Goal: Transaction & Acquisition: Purchase product/service

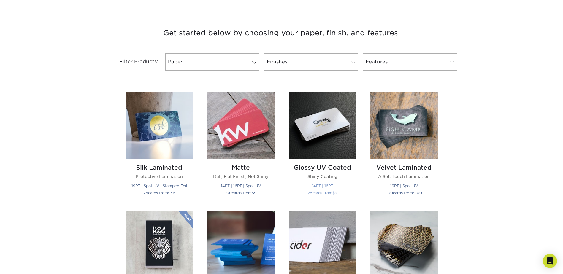
scroll to position [208, 0]
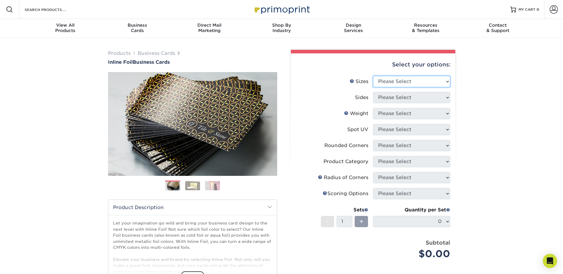
click at [394, 78] on select "Please Select 1.5" x 3.5" - Mini 1.75" x 3.5" - Mini 2" x 2" - Square 2" x 3" -…" at bounding box center [411, 81] width 77 height 11
click at [483, 91] on div "Products Business Cards Inline Foil Business Cards Previous Next" at bounding box center [281, 196] width 563 height 317
click at [411, 80] on select "Please Select 1.5" x 3.5" - Mini 1.75" x 3.5" - Mini 2" x 2" - Square 2" x 3" -…" at bounding box center [411, 81] width 77 height 11
select select "2.00x3.50"
click at [373, 76] on select "Please Select 1.5" x 3.5" - Mini 1.75" x 3.5" - Mini 2" x 2" - Square 2" x 3" -…" at bounding box center [411, 81] width 77 height 11
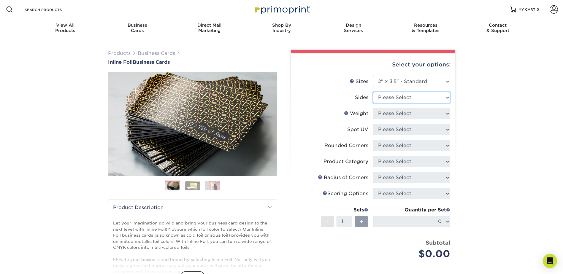
click at [417, 99] on select "Please Select Print Both Sides - Foil Back Only Print Both Sides - Foil Both Si…" at bounding box center [411, 97] width 77 height 11
click at [373, 92] on select "Please Select Print Both Sides - Foil Back Only Print Both Sides - Foil Both Si…" at bounding box center [411, 97] width 77 height 11
click at [438, 96] on select "Please Select Print Both Sides - Foil Back Only Print Both Sides - Foil Both Si…" at bounding box center [411, 97] width 77 height 11
select select "e9e9dfb3-fba1-4d60-972c-fd9ca5904d33"
click at [373, 92] on select "Please Select Print Both Sides - Foil Back Only Print Both Sides - Foil Both Si…" at bounding box center [411, 97] width 77 height 11
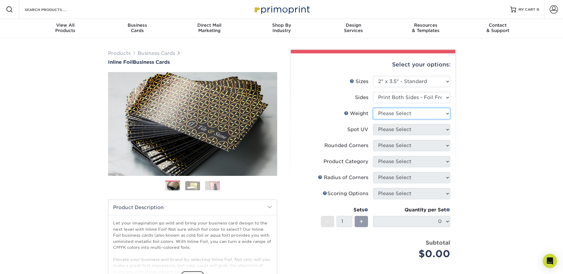
click at [422, 115] on select "Please Select 16PT" at bounding box center [411, 113] width 77 height 11
select select "16PT"
click at [373, 108] on select "Please Select 16PT" at bounding box center [411, 113] width 77 height 11
click at [416, 131] on select "Please Select No Spot UV Front and Back (Both Sides) Front Only Back Only" at bounding box center [411, 129] width 77 height 11
select select "3"
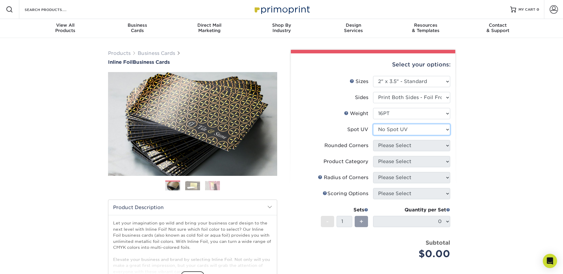
click at [373, 124] on select "Please Select No Spot UV Front and Back (Both Sides) Front Only Back Only" at bounding box center [411, 129] width 77 height 11
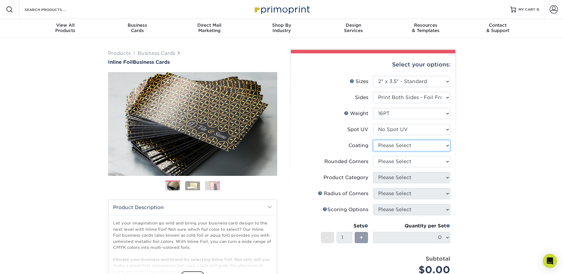
click at [415, 146] on select at bounding box center [411, 145] width 77 height 11
select select "1e8116af-acfc-44b1-83dc-8181aa338834"
click at [373, 140] on select at bounding box center [411, 145] width 77 height 11
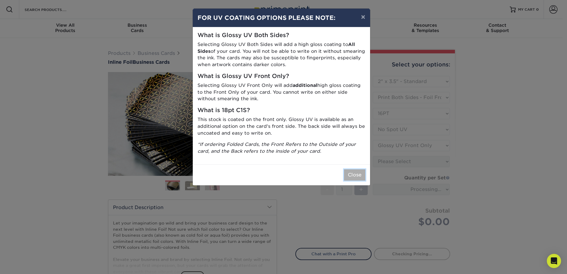
click at [354, 175] on button "Close" at bounding box center [354, 174] width 21 height 11
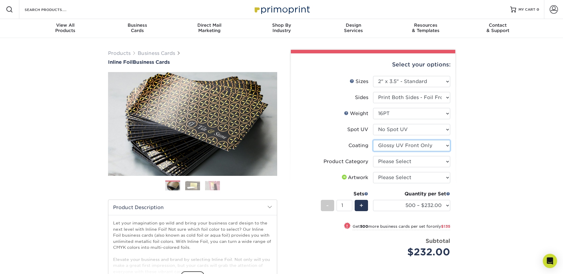
click at [420, 148] on select at bounding box center [411, 145] width 77 height 11
click at [468, 115] on div "Products Business Cards Inline Foil Business Cards Previous Next" at bounding box center [281, 196] width 563 height 317
click at [420, 164] on select "Please Select Business Cards" at bounding box center [411, 161] width 77 height 11
select select "3b5148f1-0588-4f88-a218-97bcfdce65c1"
click at [373, 156] on select "Please Select Business Cards" at bounding box center [411, 161] width 77 height 11
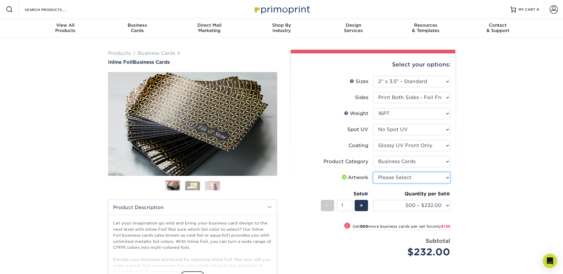
click at [404, 178] on select "Please Select I will upload files I need a design - $100" at bounding box center [411, 177] width 77 height 11
click at [478, 184] on div "Products Business Cards Inline Foil Business Cards Previous Next" at bounding box center [281, 196] width 563 height 317
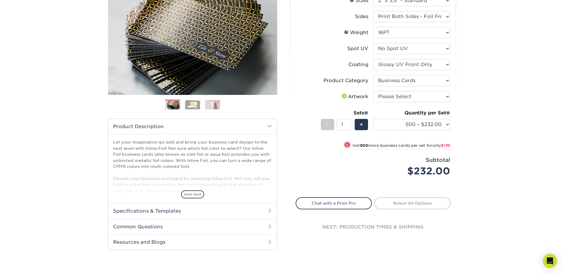
scroll to position [89, 0]
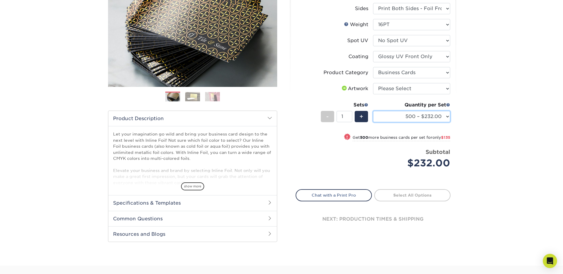
click at [428, 114] on select "500 – $232.00 1000 – $367.00 2500 – $580.00 5000 – $889.00" at bounding box center [411, 116] width 77 height 11
click at [461, 122] on div "Products Business Cards Inline Foil Business Cards Previous Next" at bounding box center [281, 107] width 563 height 317
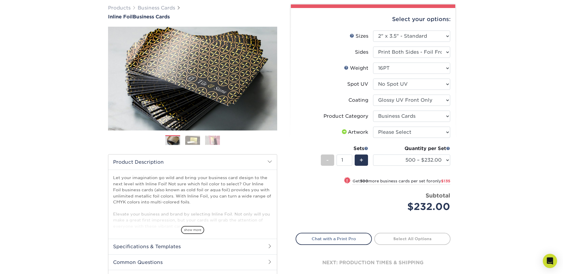
scroll to position [0, 0]
